Goal: Task Accomplishment & Management: Use online tool/utility

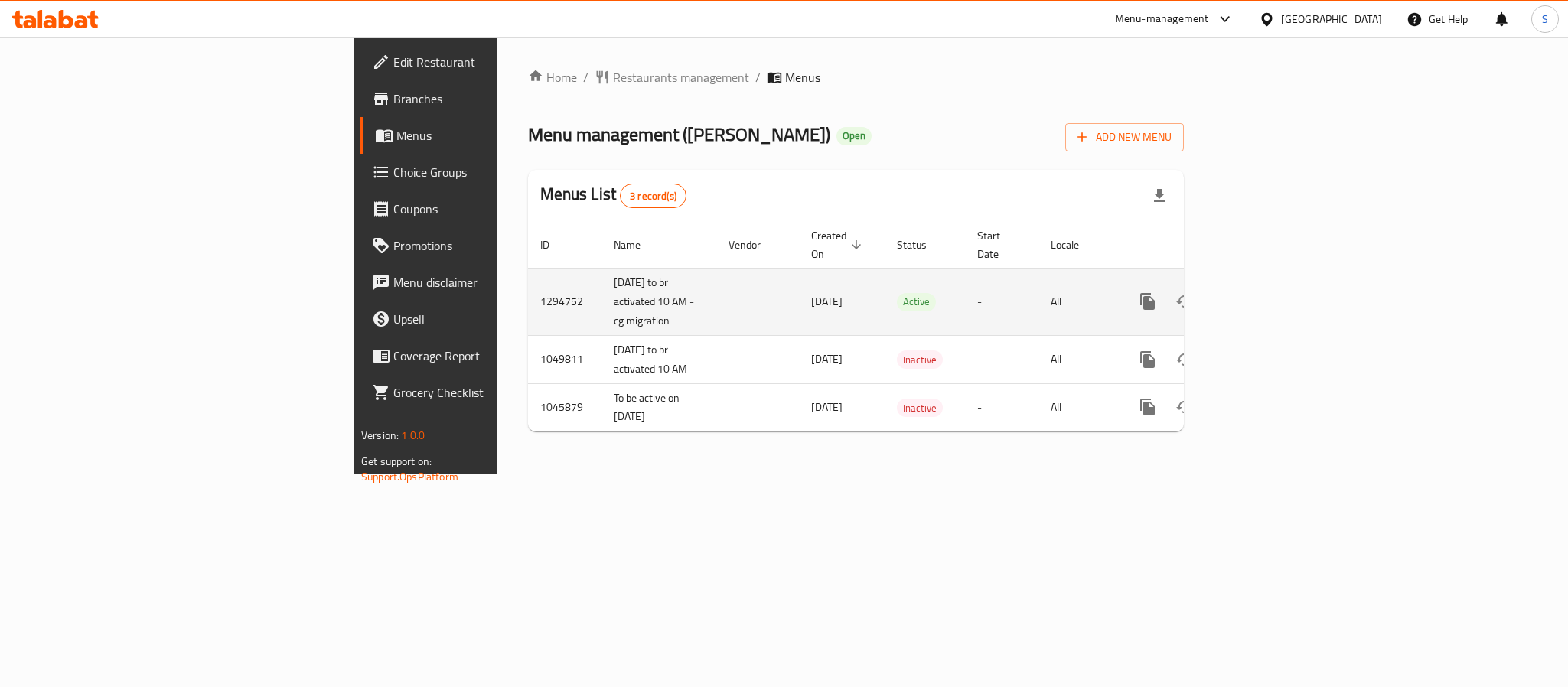
click at [1267, 293] on icon "enhanced table" at bounding box center [1258, 302] width 18 height 18
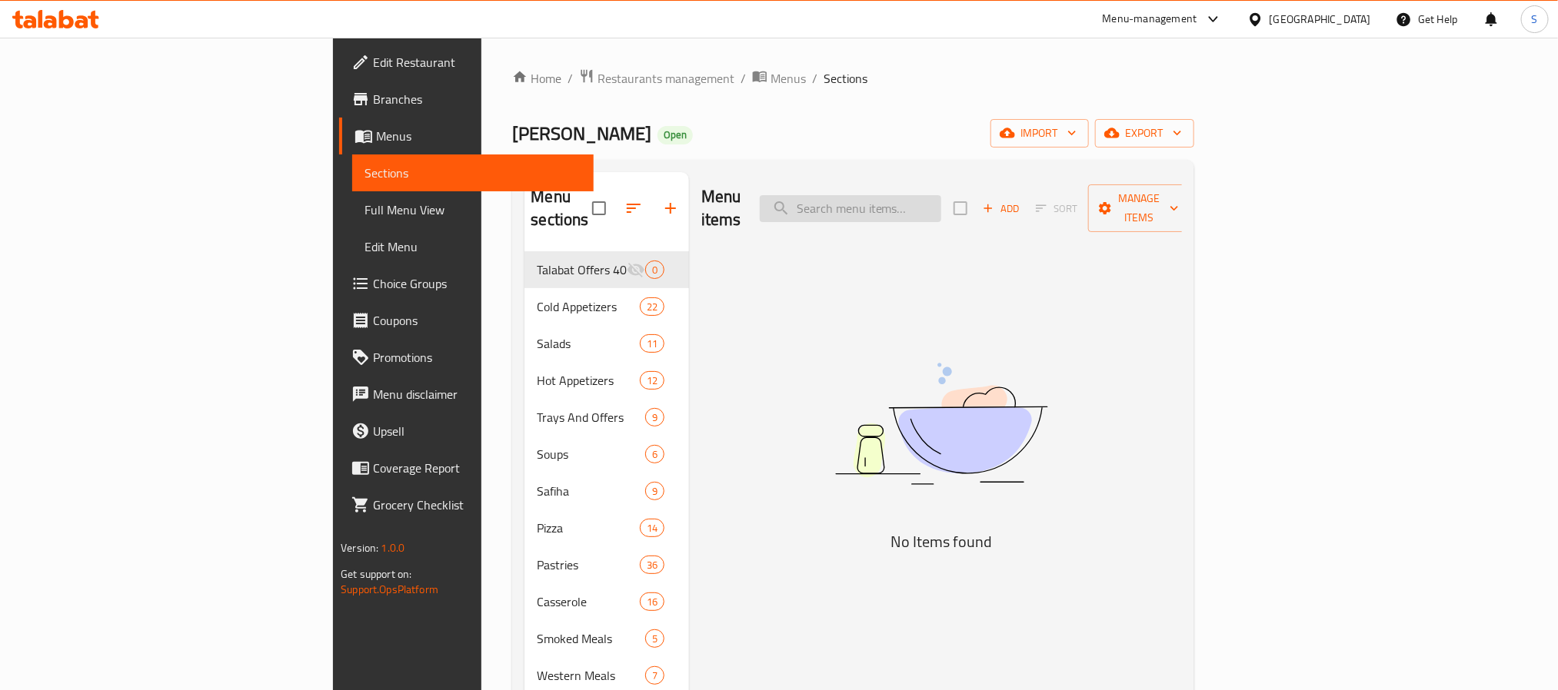
click at [939, 195] on input "search" at bounding box center [850, 208] width 181 height 27
paste input "صفيحة مخاصي وسناسل"
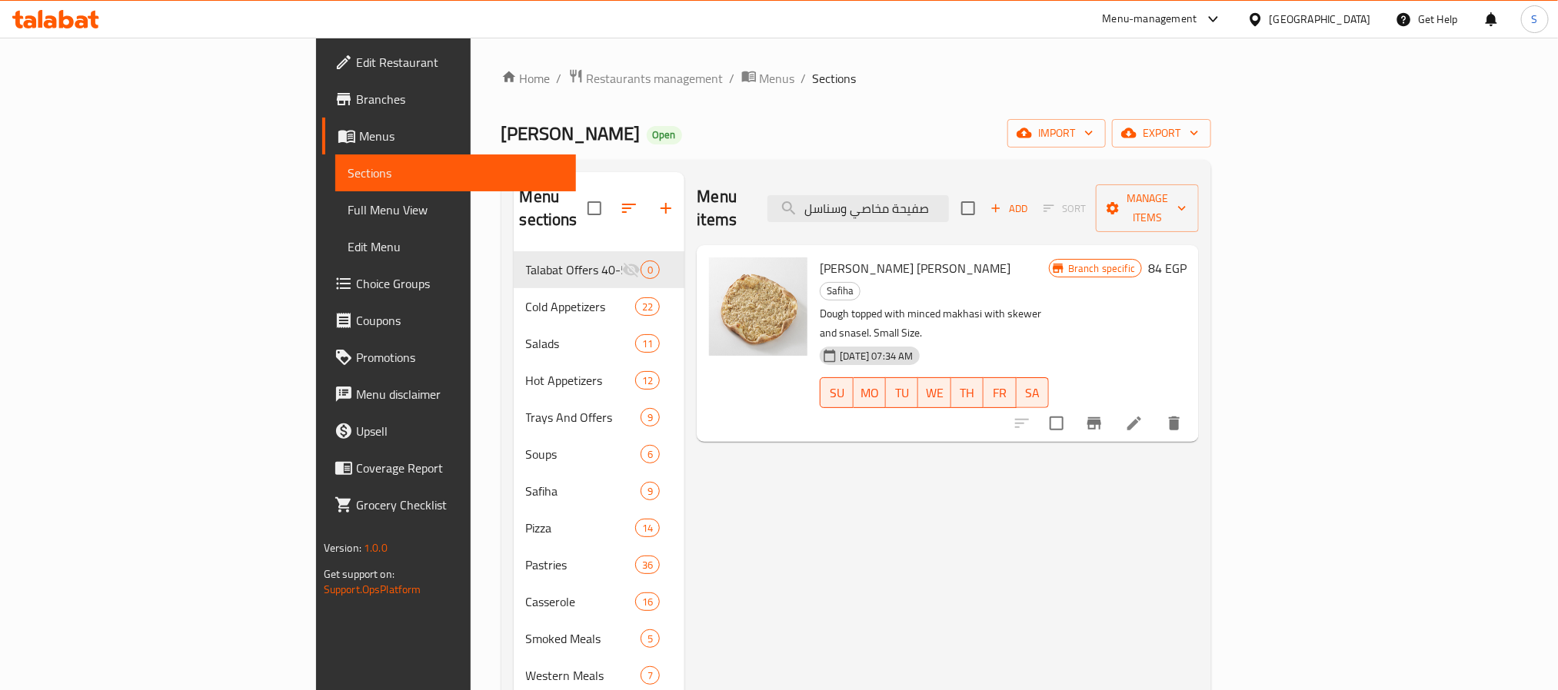
type input "صفيحة مخاصي وسناسل"
click at [1101, 418] on icon "Branch-specific-item" at bounding box center [1094, 424] width 14 height 12
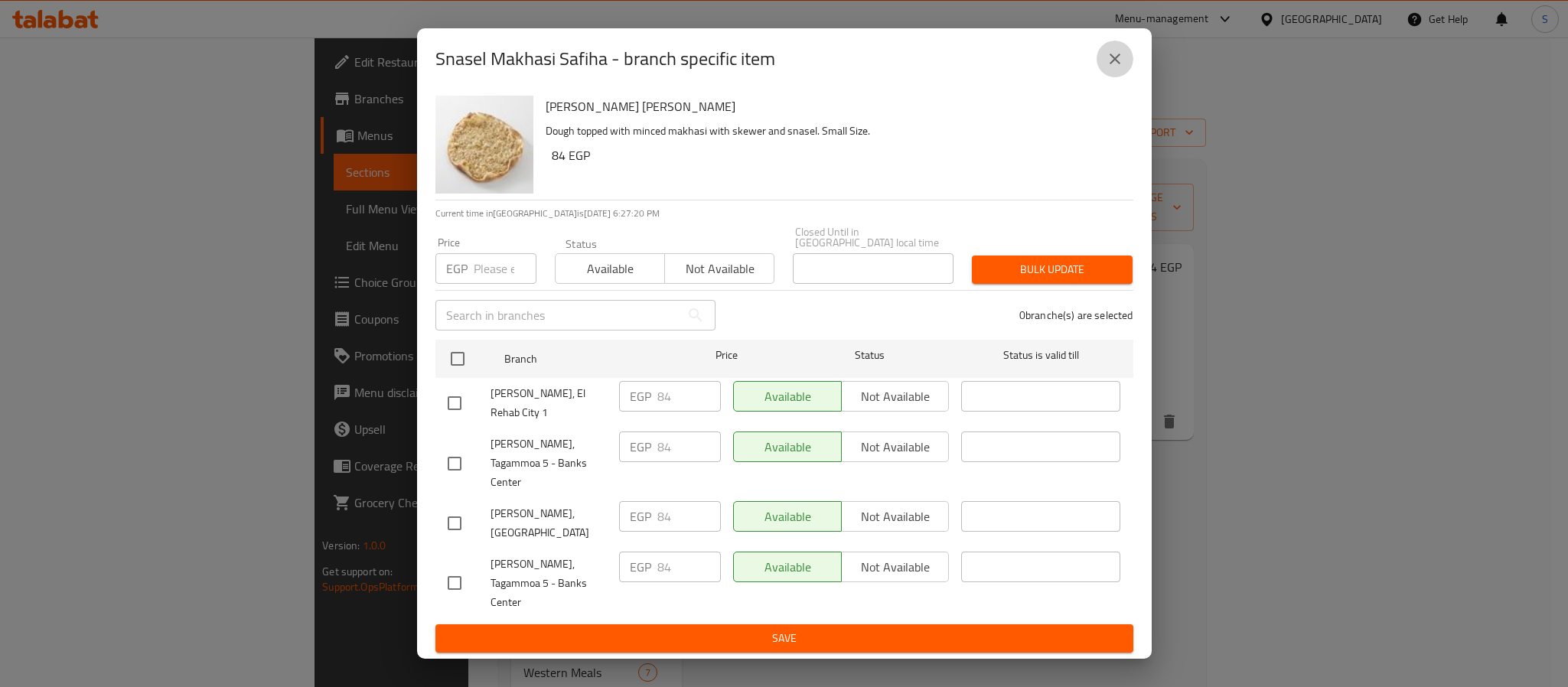
click at [1110, 68] on icon "close" at bounding box center [1115, 59] width 18 height 18
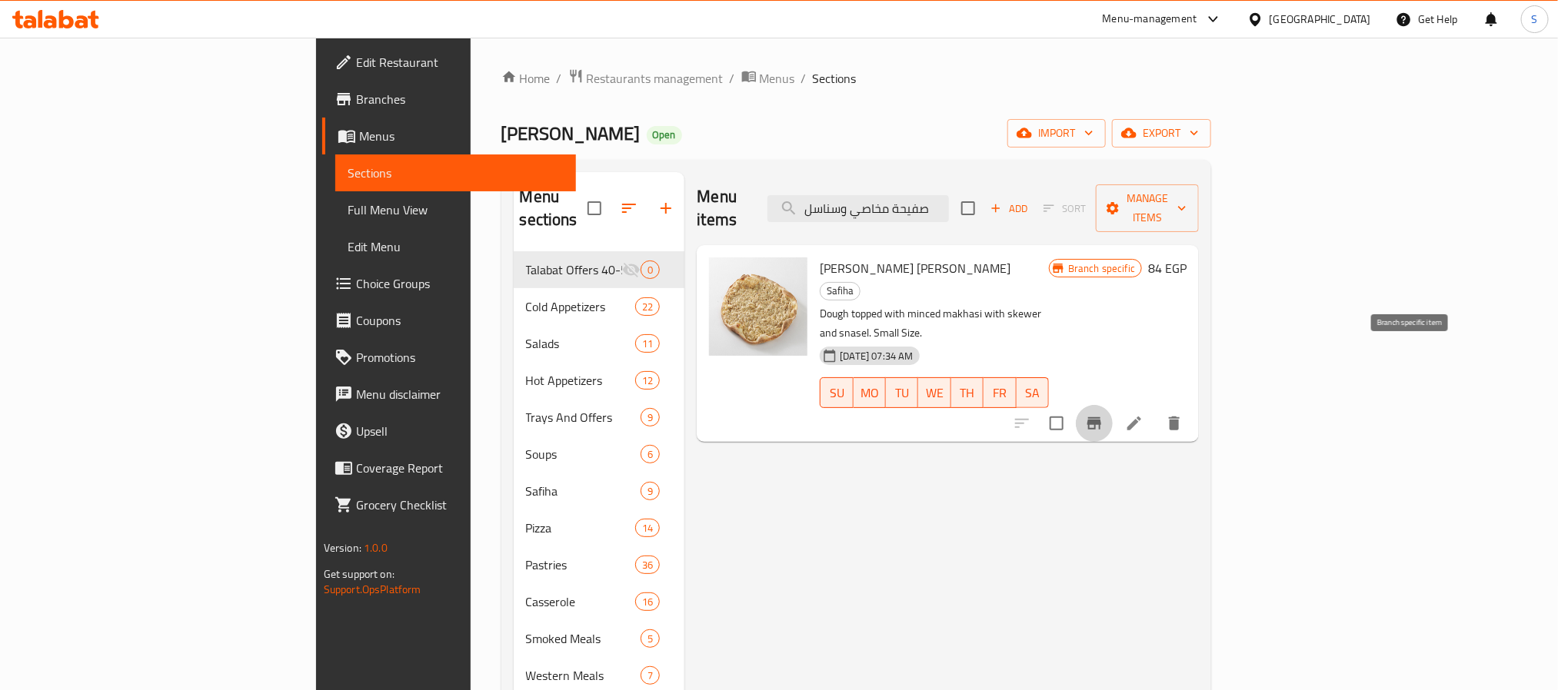
click at [1113, 405] on button "Branch-specific-item" at bounding box center [1094, 423] width 37 height 37
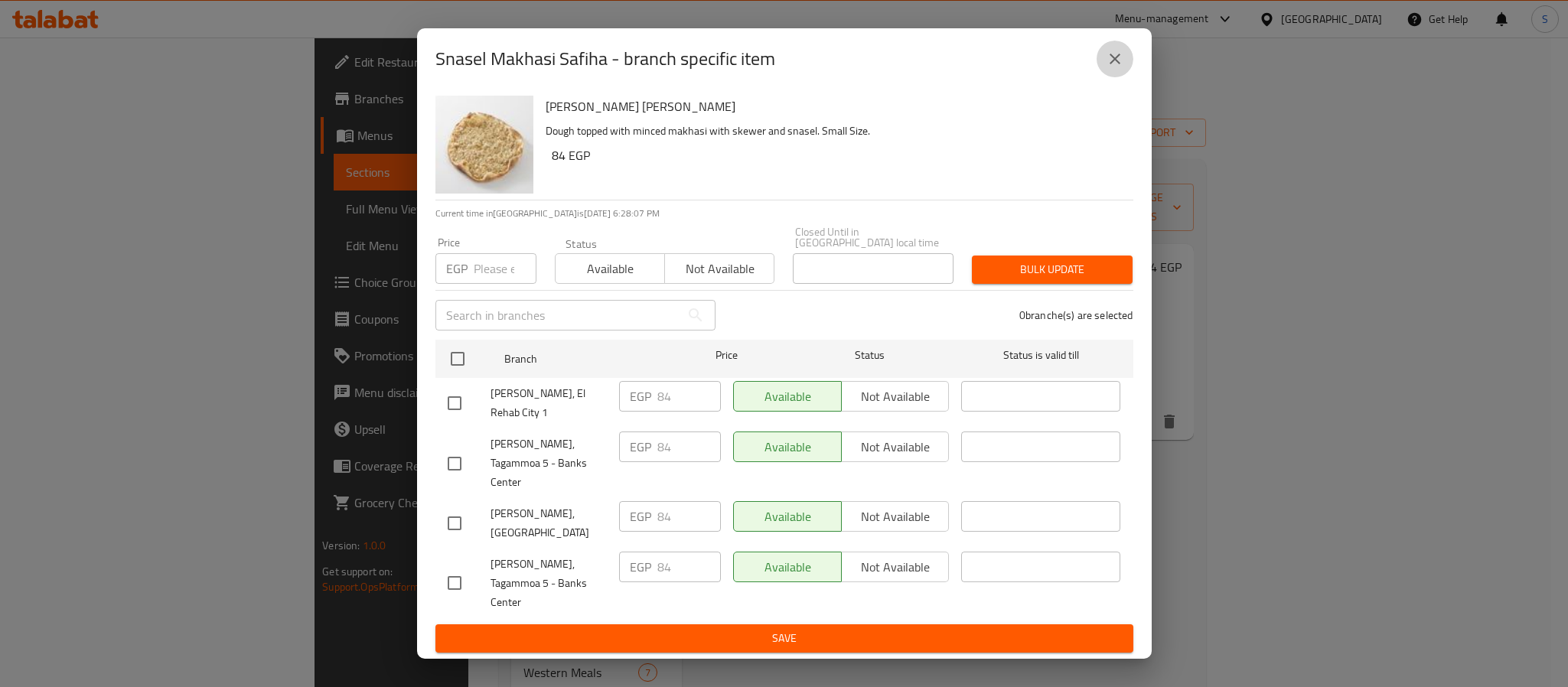
click at [1117, 68] on icon "close" at bounding box center [1115, 59] width 18 height 18
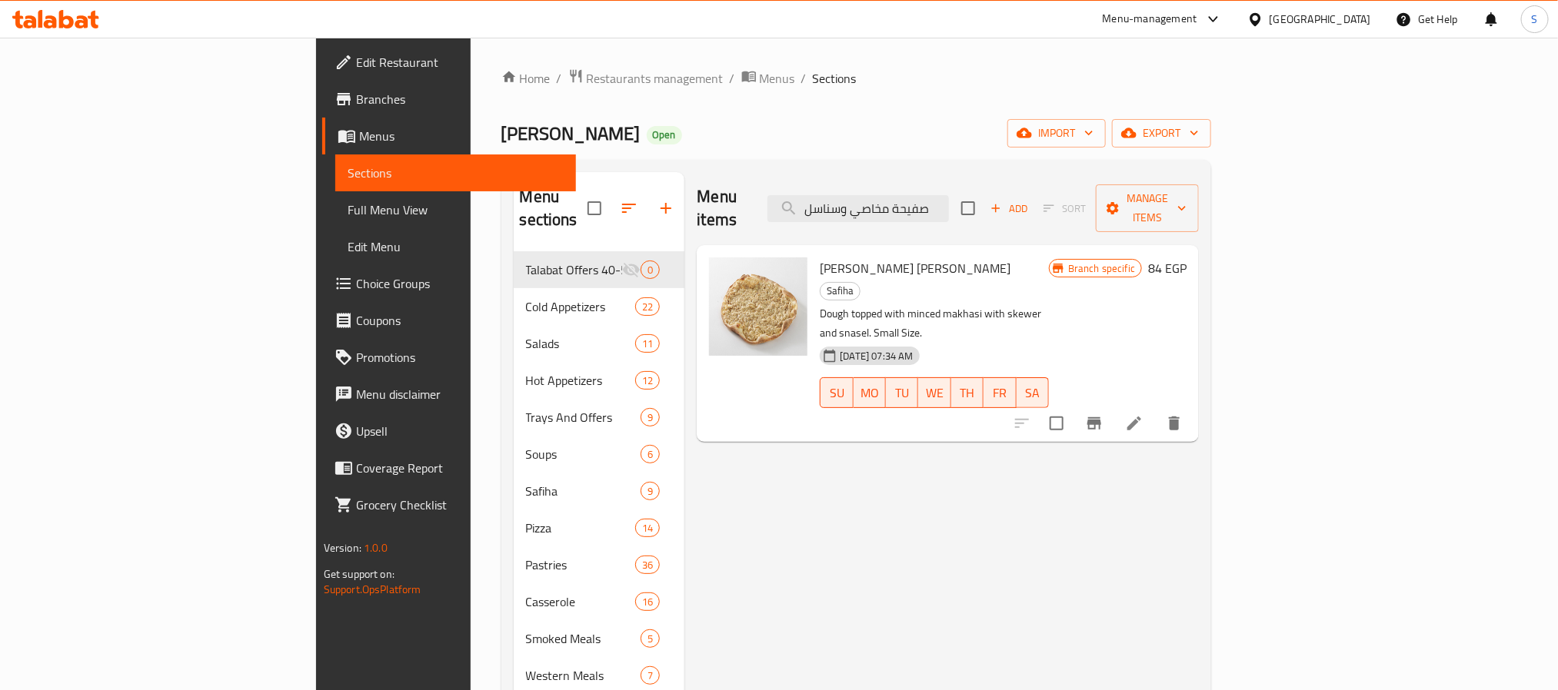
click at [356, 282] on span "Choice Groups" at bounding box center [460, 283] width 208 height 18
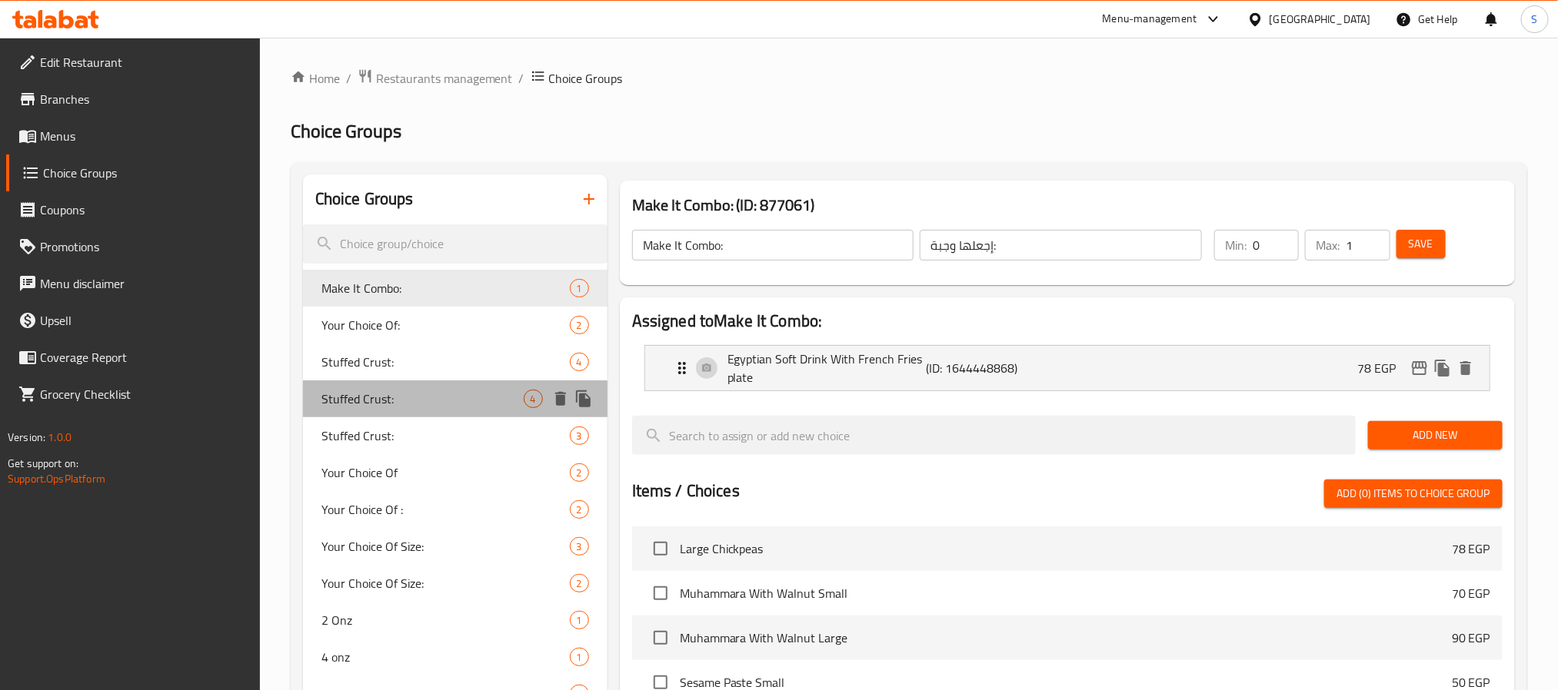
click at [398, 395] on span "Stuffed Crust:" at bounding box center [422, 399] width 202 height 18
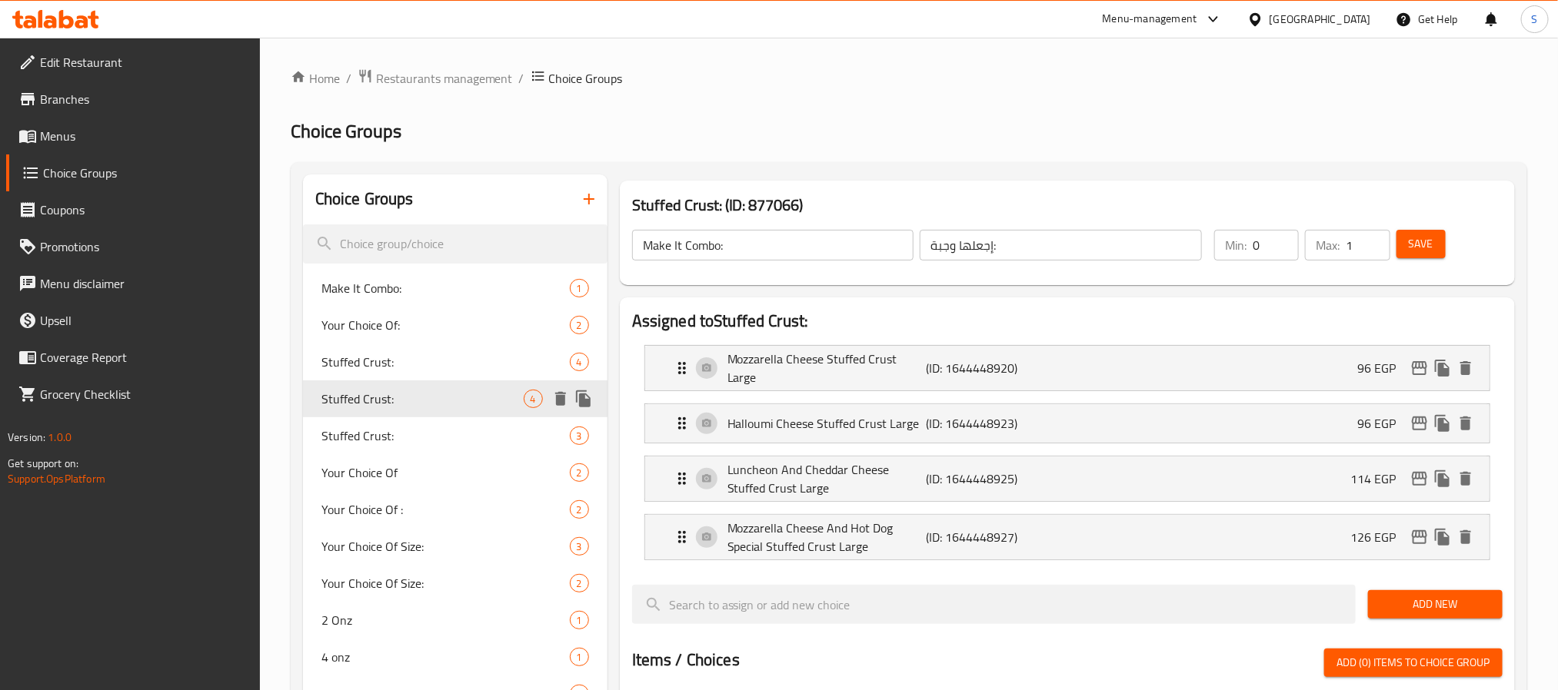
type input "Stuffed Crust:"
type input "محشوة الأطراف:"
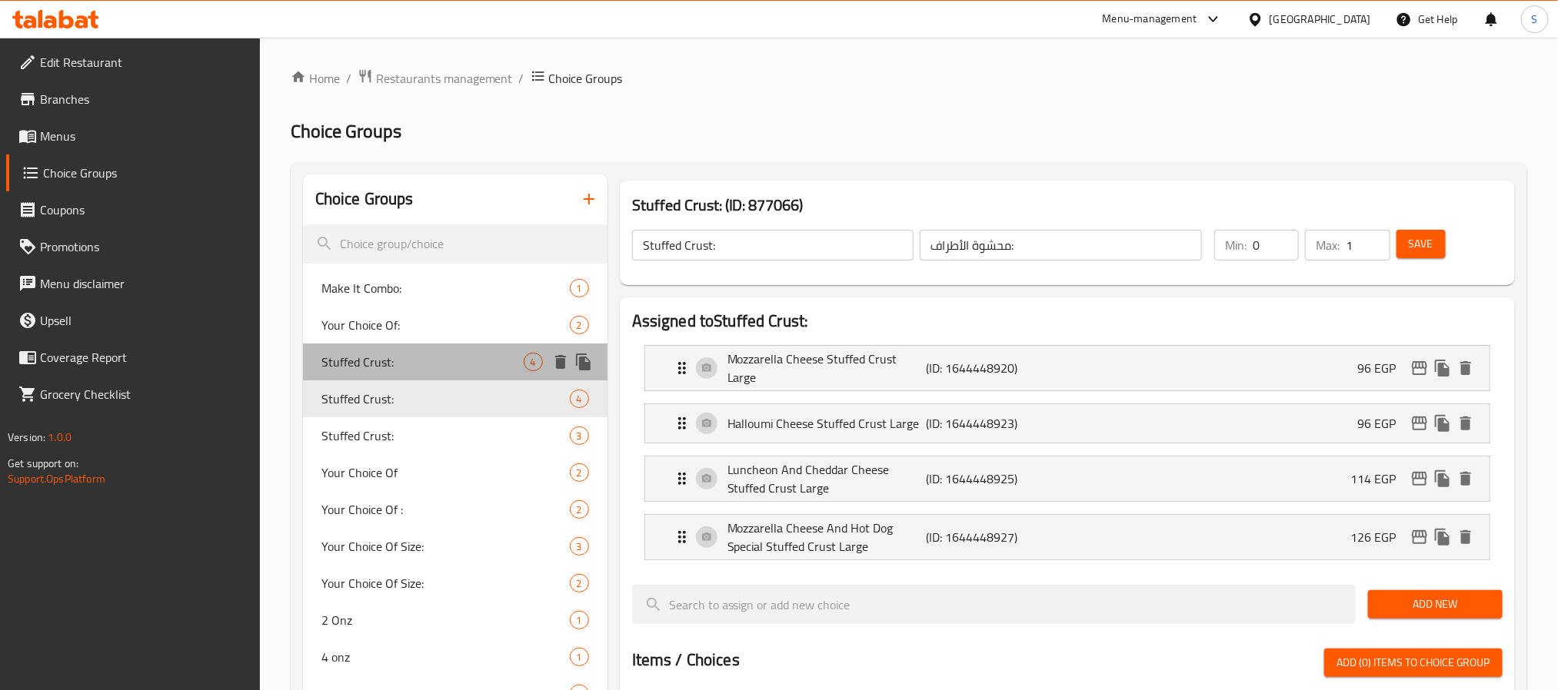
click at [434, 370] on span "Stuffed Crust:" at bounding box center [422, 362] width 202 height 18
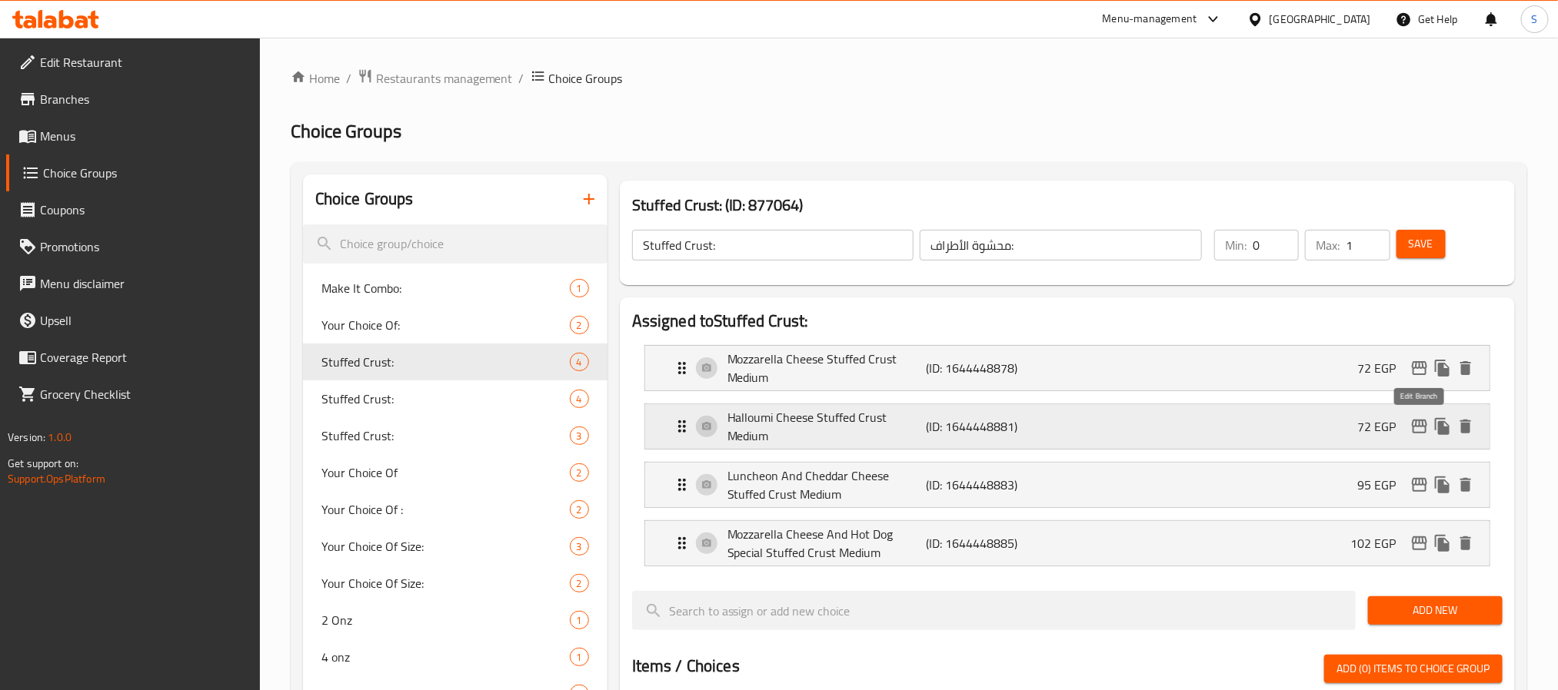
click at [1412, 424] on icon "edit" at bounding box center [1419, 427] width 18 height 18
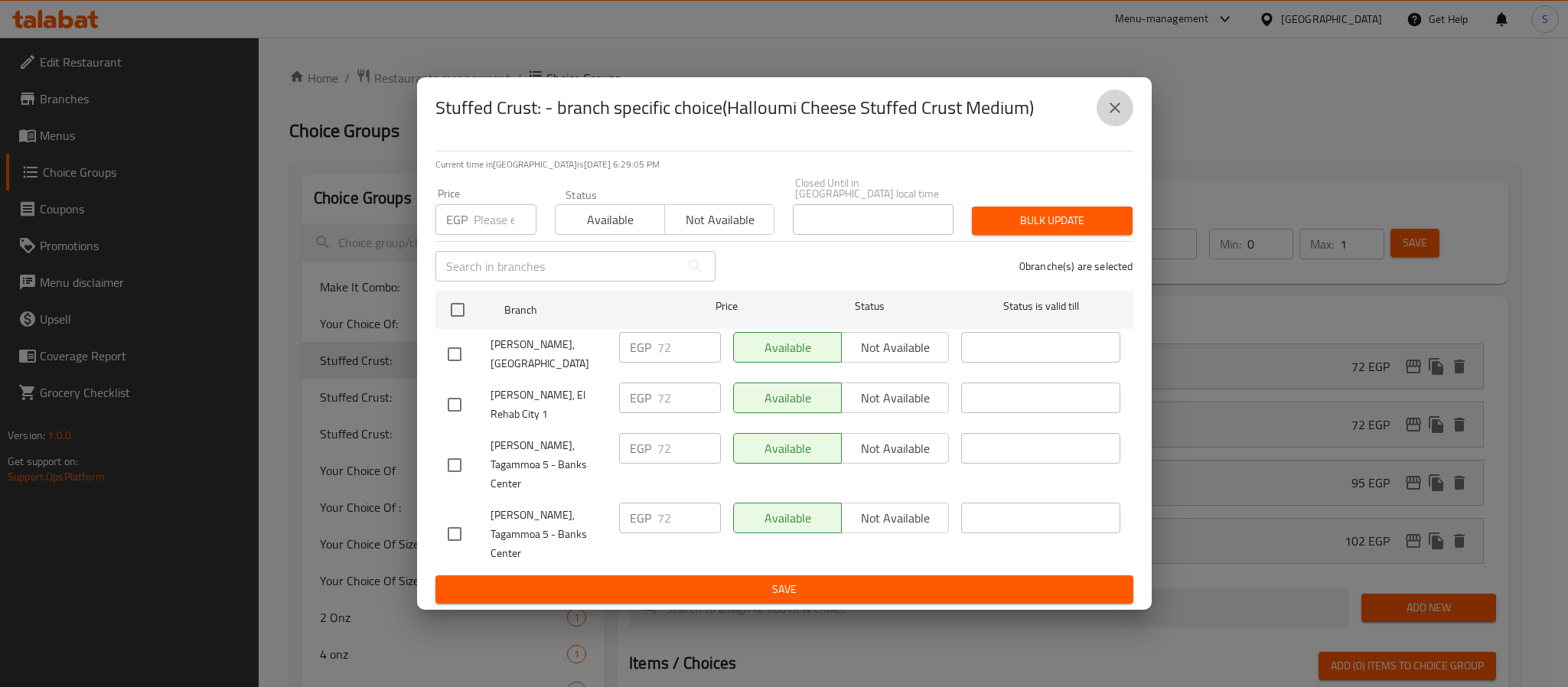
click at [1108, 117] on icon "close" at bounding box center [1115, 108] width 18 height 18
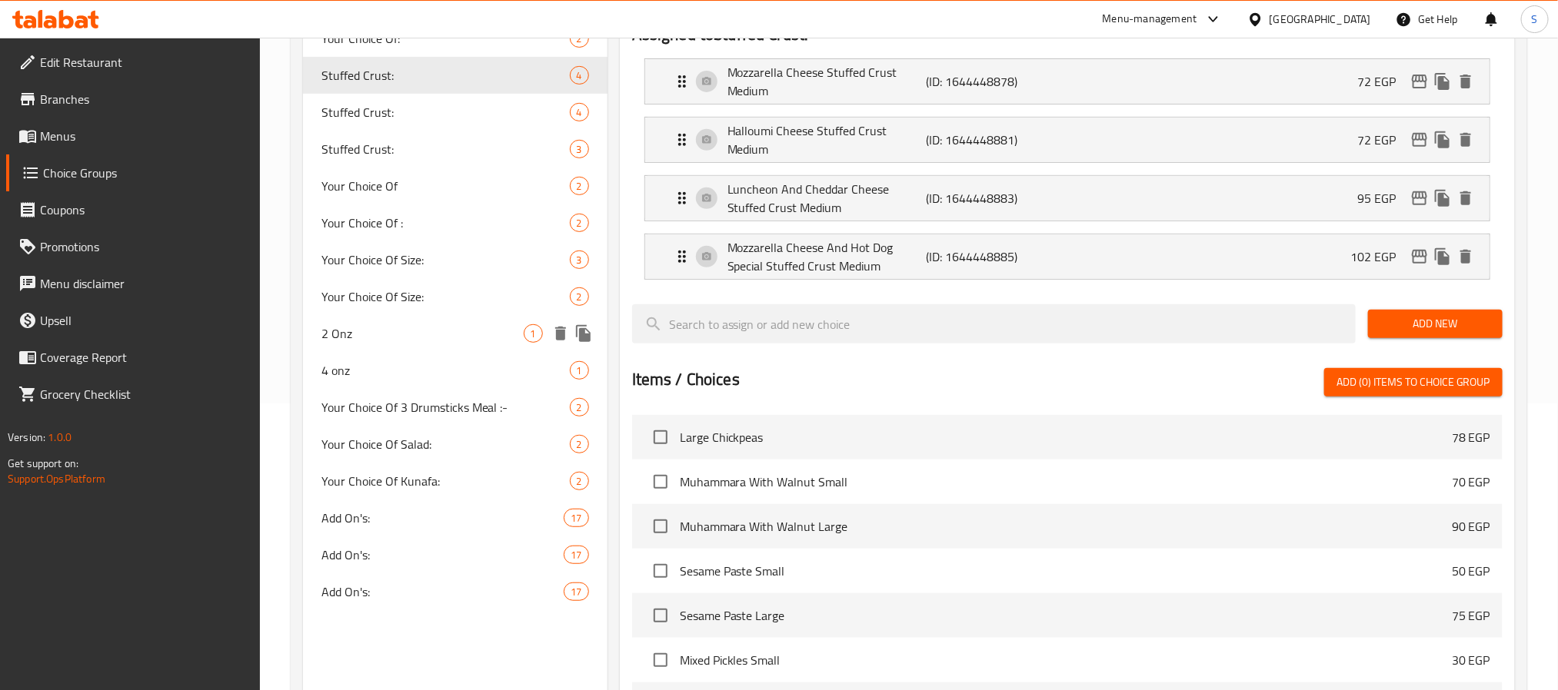
scroll to position [231, 0]
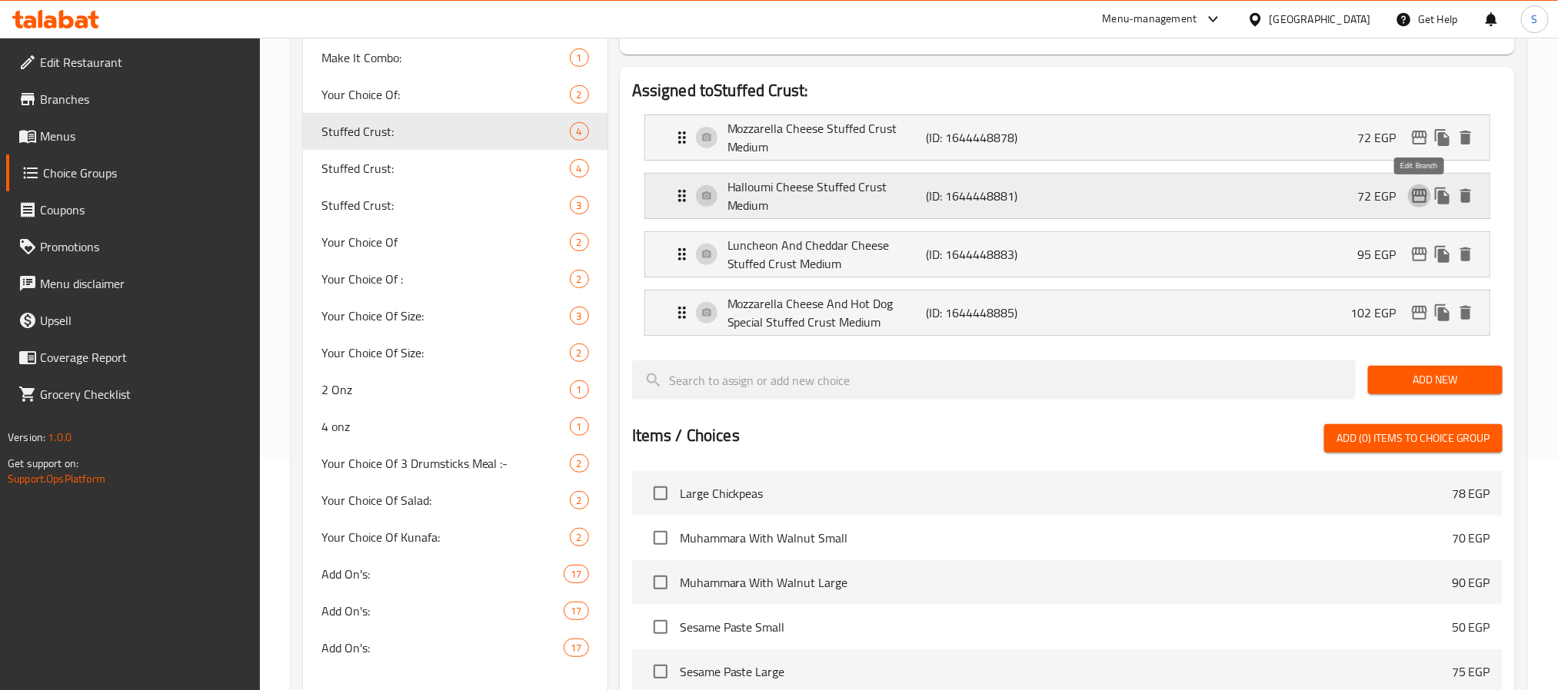
click at [1415, 204] on icon "edit" at bounding box center [1419, 196] width 18 height 18
click at [1412, 196] on icon "edit" at bounding box center [1419, 196] width 18 height 18
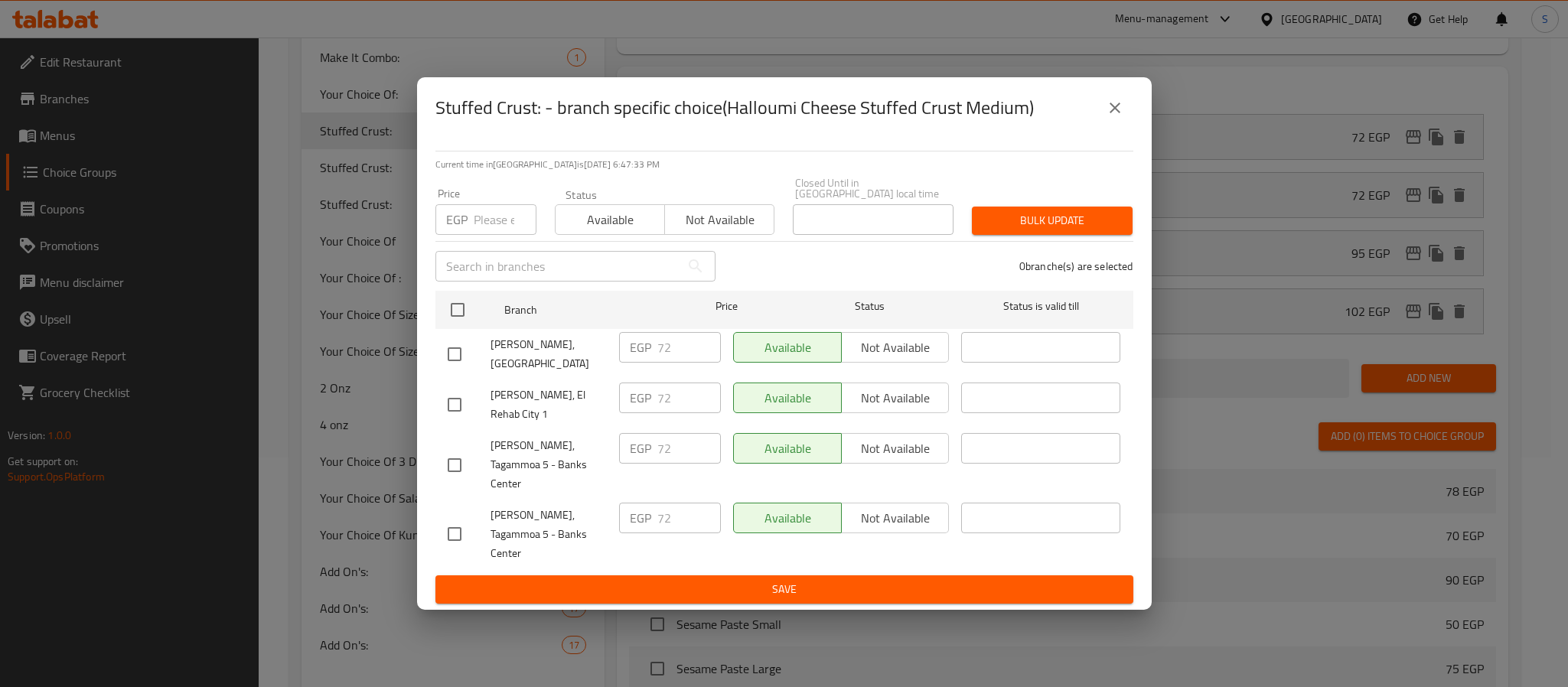
click at [1112, 117] on icon "close" at bounding box center [1115, 108] width 18 height 18
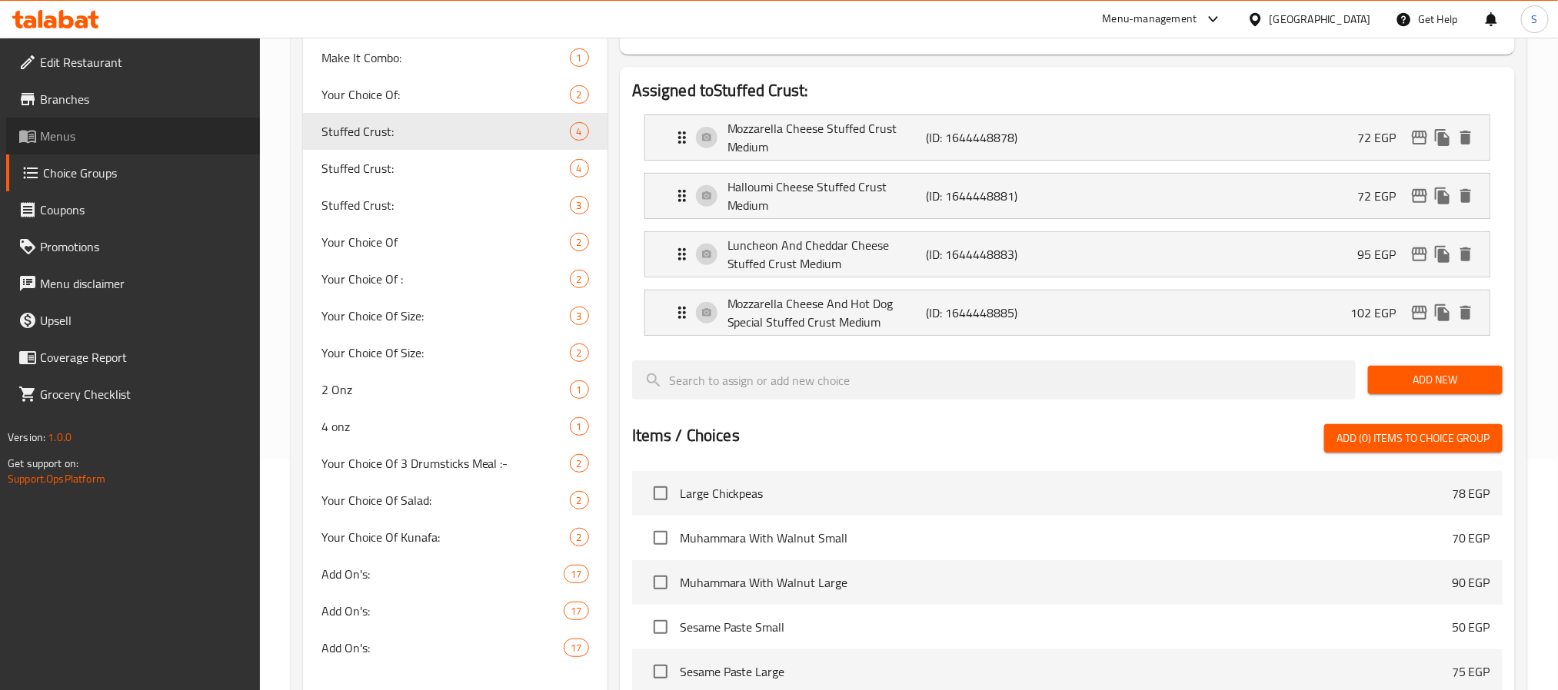
click at [78, 131] on span "Menus" at bounding box center [144, 136] width 208 height 18
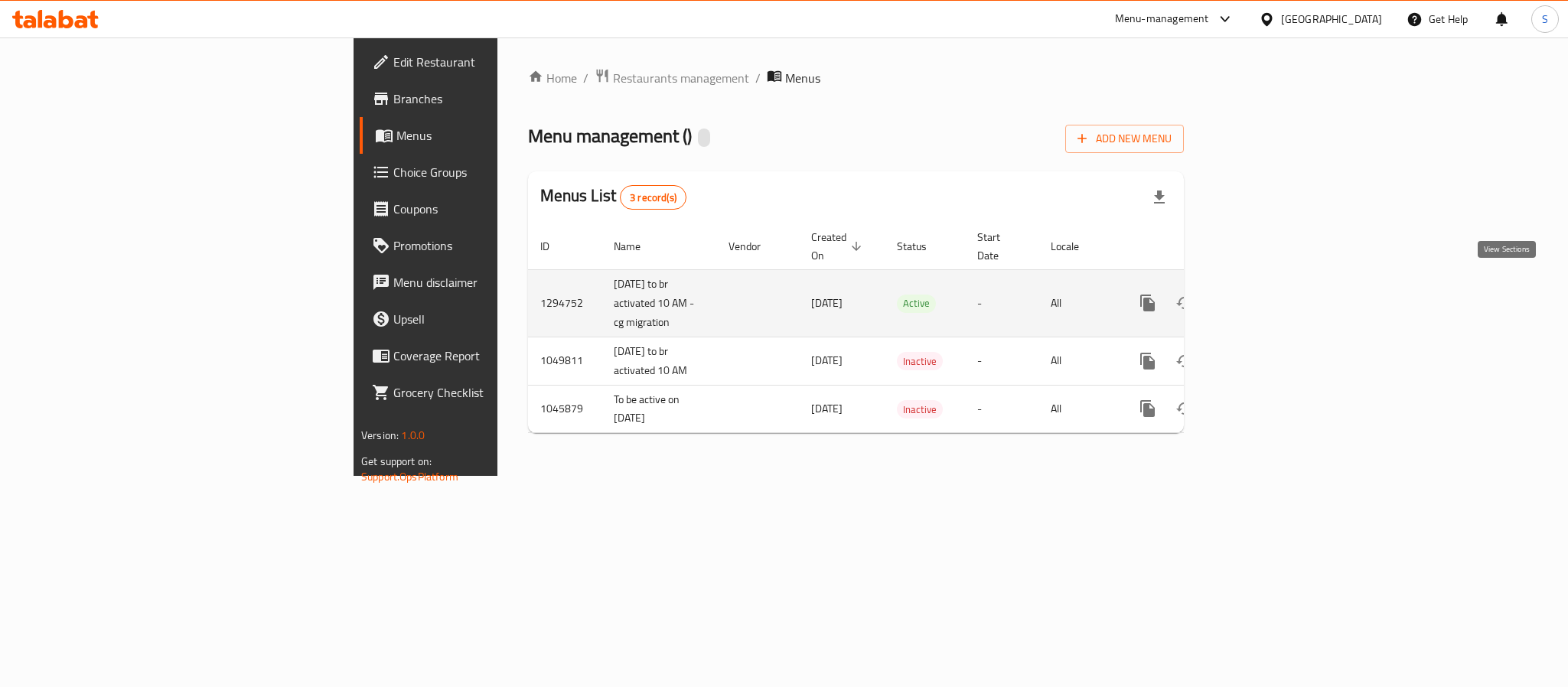
click at [1276, 285] on link "enhanced table" at bounding box center [1258, 303] width 37 height 37
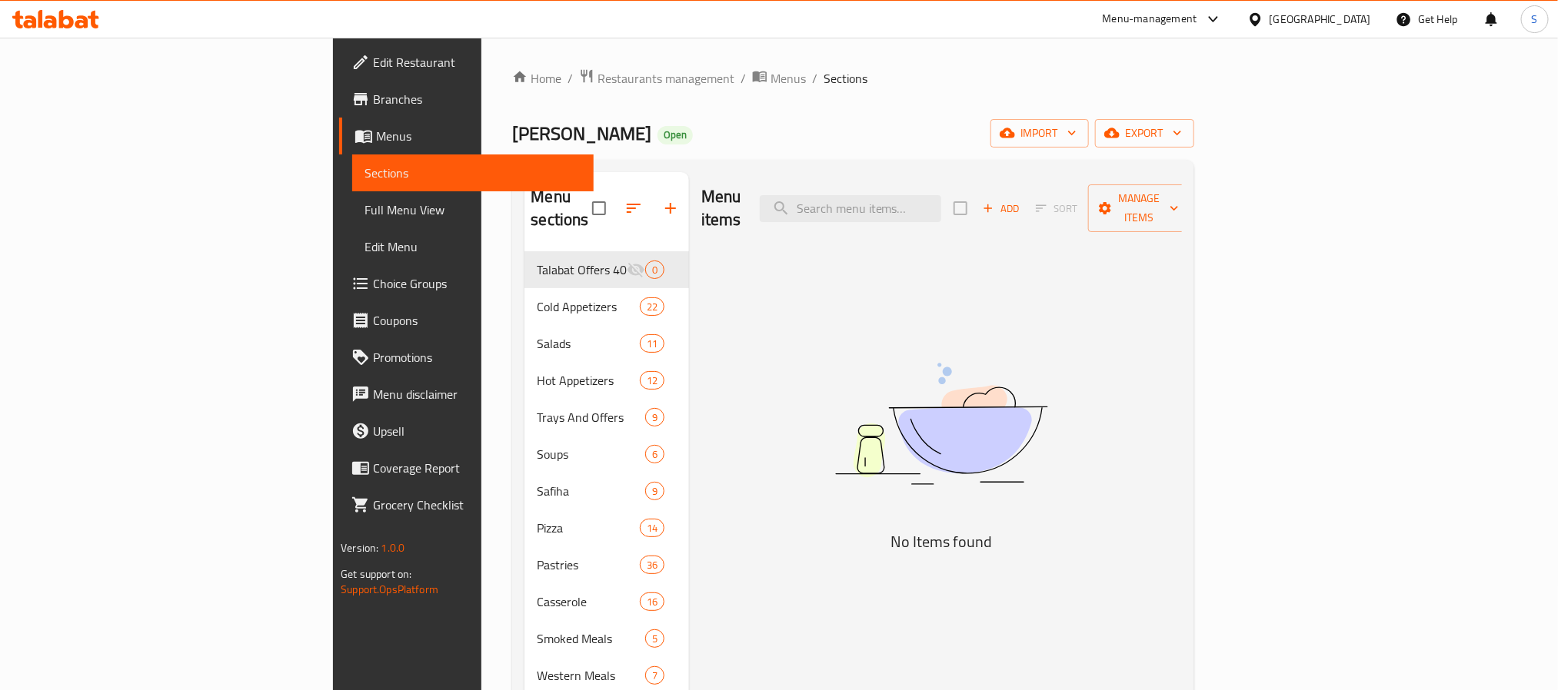
click at [992, 215] on div "Menu items Add Sort Manage items" at bounding box center [941, 208] width 481 height 73
click at [941, 208] on input "search" at bounding box center [850, 208] width 181 height 27
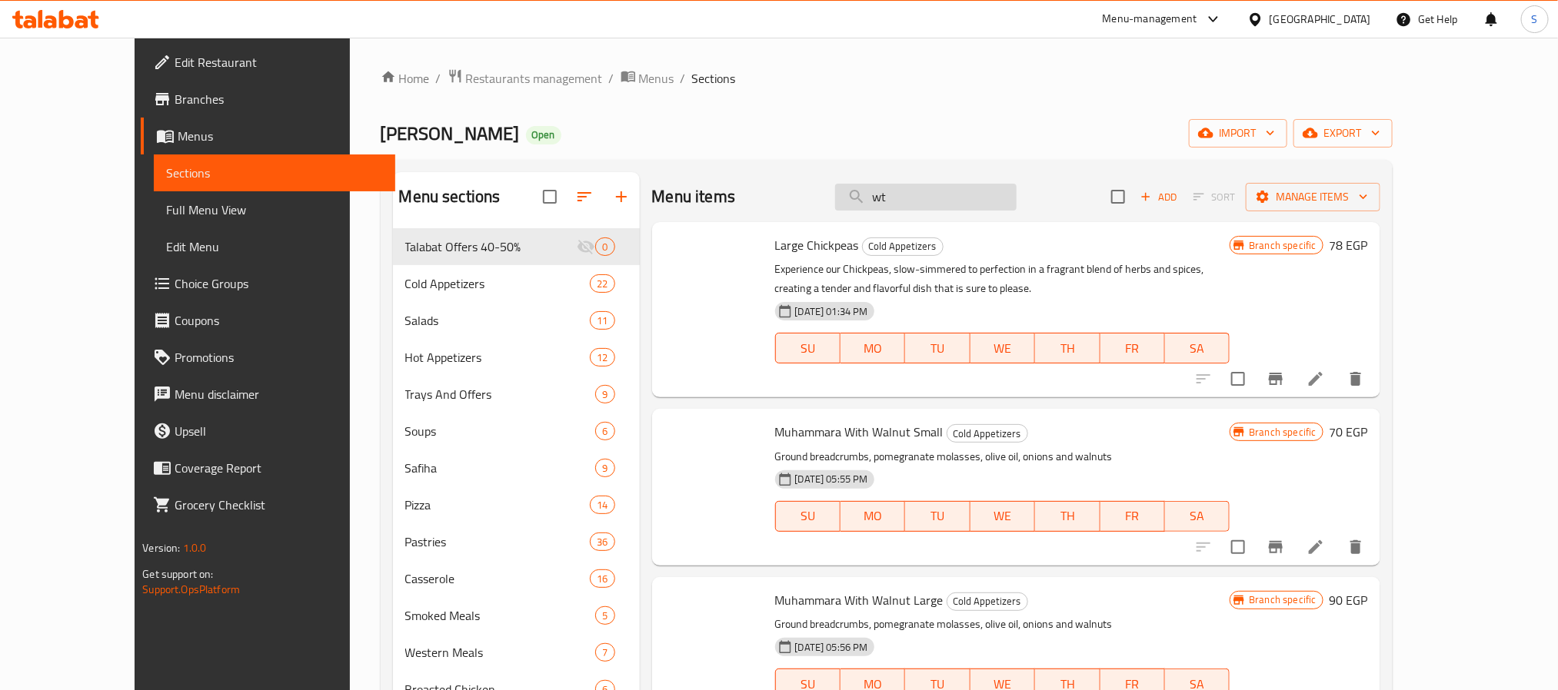
type input "w"
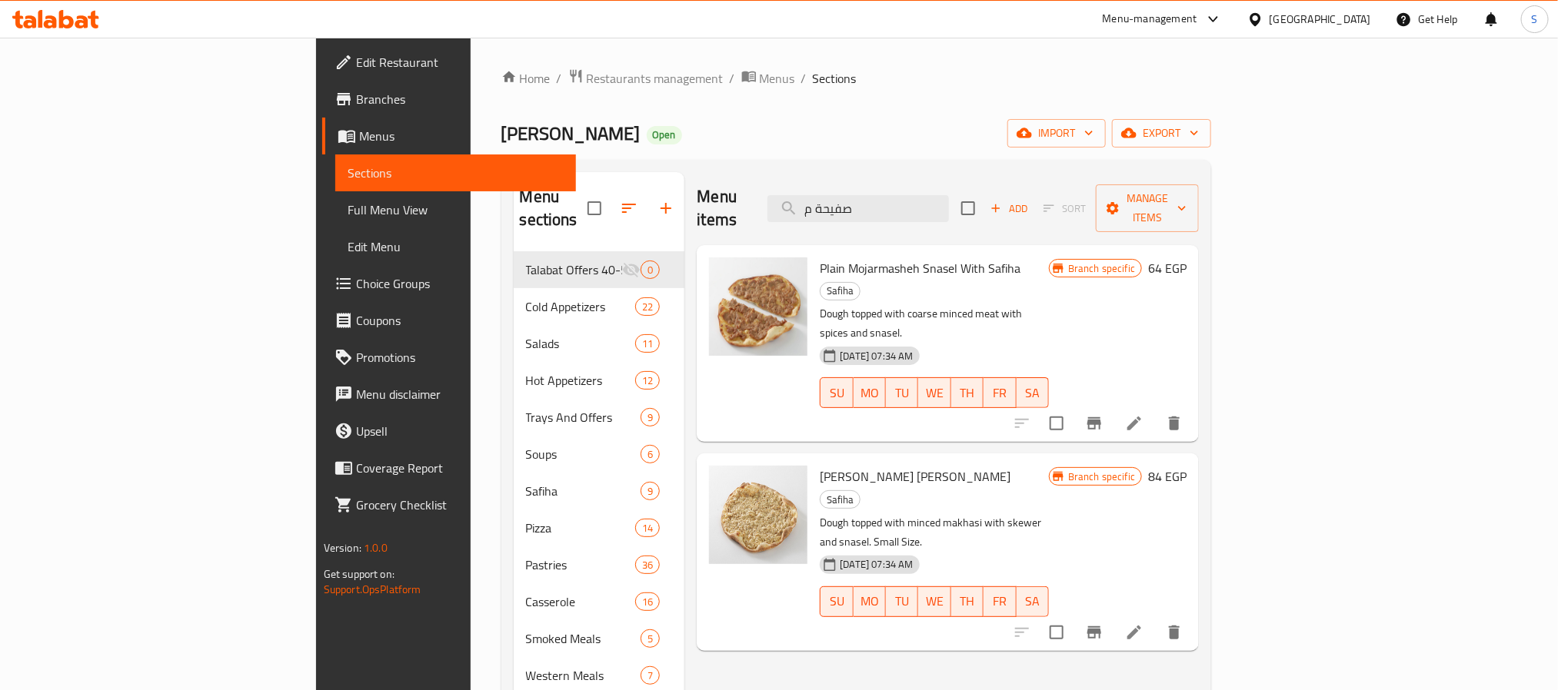
type input "صفيحة م"
click at [1103, 624] on icon "Branch-specific-item" at bounding box center [1094, 633] width 18 height 18
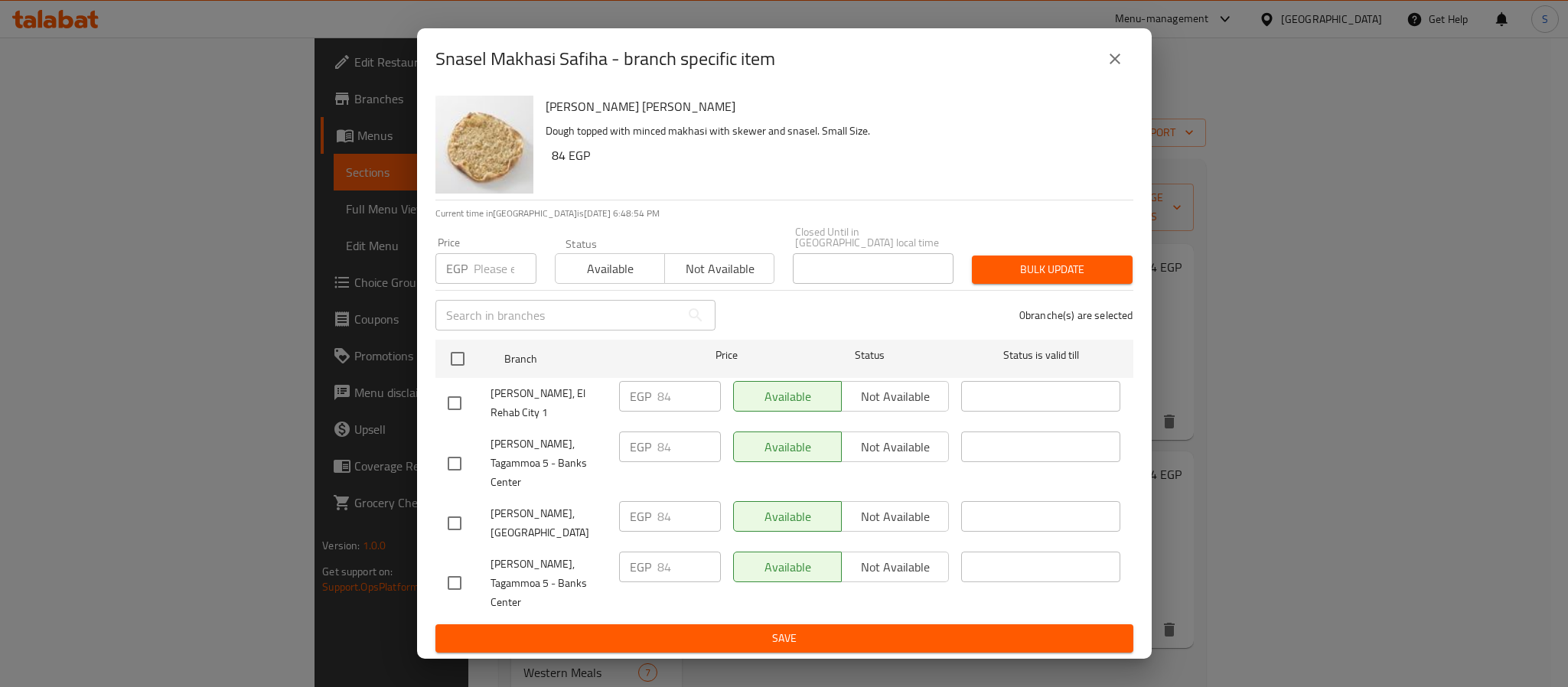
click at [1117, 65] on icon "close" at bounding box center [1115, 59] width 11 height 11
